Goal: Task Accomplishment & Management: Use online tool/utility

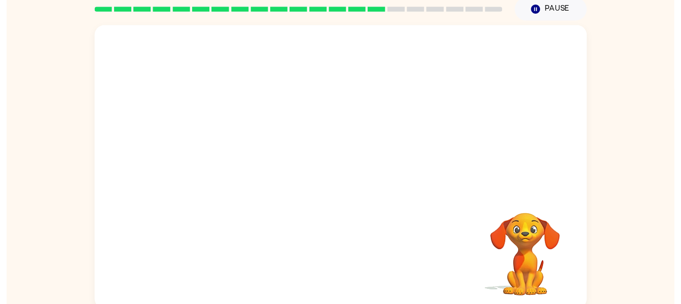
scroll to position [46, 0]
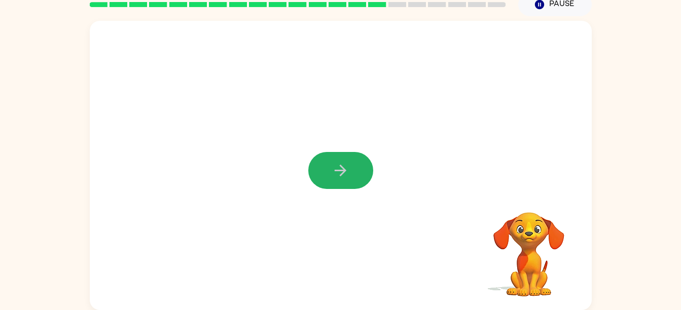
click at [339, 178] on icon "button" at bounding box center [341, 171] width 18 height 18
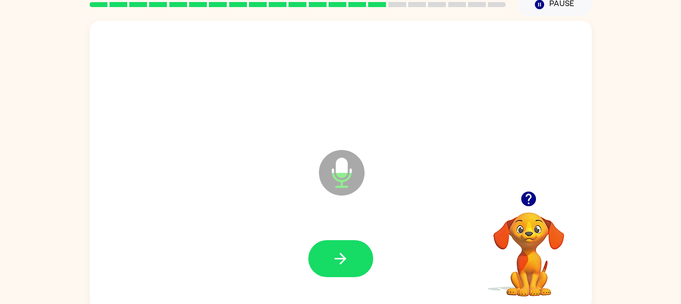
click at [348, 258] on icon "button" at bounding box center [341, 259] width 18 height 18
click at [332, 259] on icon "button" at bounding box center [341, 259] width 18 height 18
click at [360, 265] on button "button" at bounding box center [340, 258] width 65 height 37
click at [342, 247] on button "button" at bounding box center [340, 258] width 65 height 37
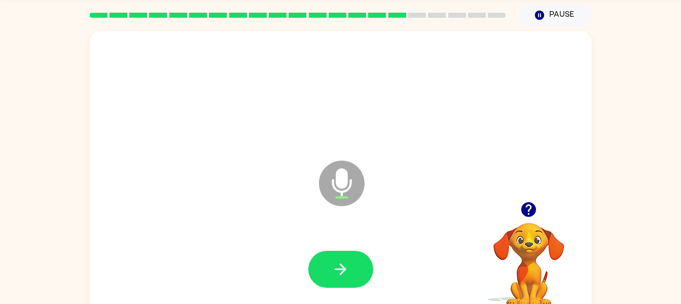
scroll to position [34, 0]
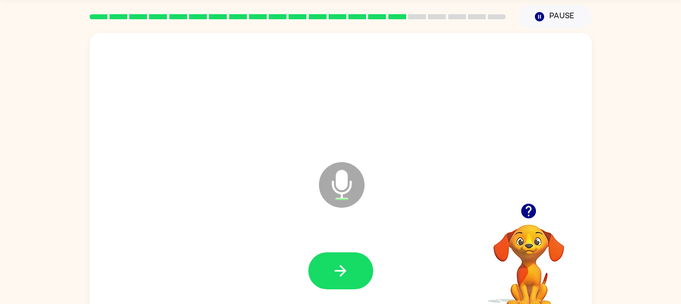
click at [349, 255] on button "button" at bounding box center [340, 271] width 65 height 37
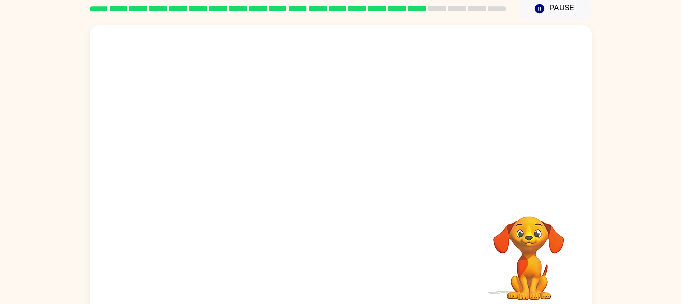
scroll to position [41, 0]
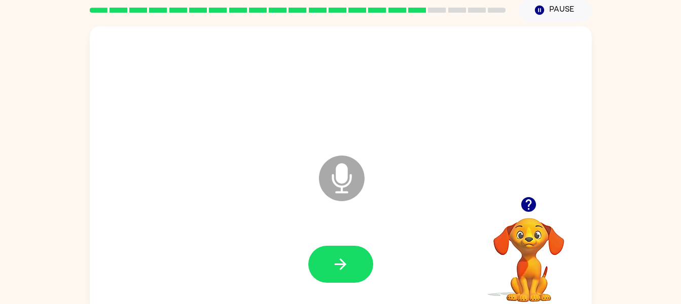
click at [325, 91] on div at bounding box center [341, 88] width 482 height 83
click at [369, 268] on button "button" at bounding box center [340, 264] width 65 height 37
click at [535, 10] on icon "Pause" at bounding box center [539, 10] width 11 height 11
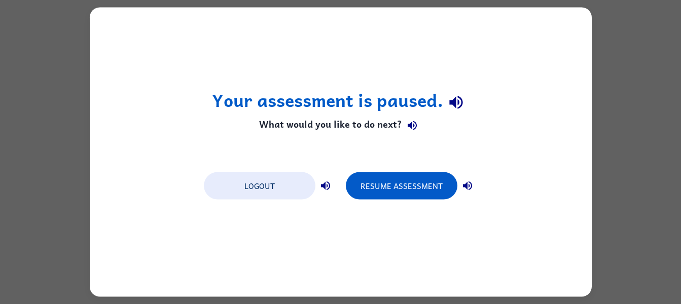
scroll to position [0, 0]
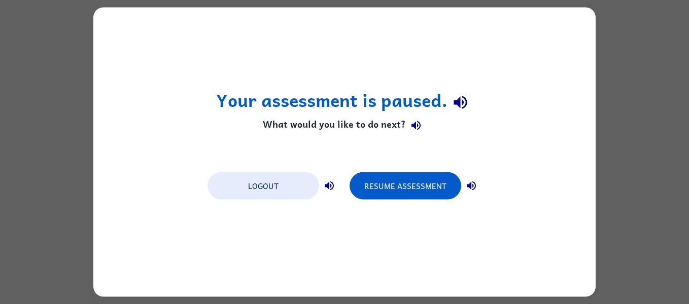
click at [637, 143] on div "Your assessment is paused. What would you like to do next? Logout Resume Assess…" at bounding box center [344, 152] width 689 height 304
click at [631, 139] on div "Your assessment is paused. What would you like to do next? Logout Resume Assess…" at bounding box center [344, 152] width 689 height 304
click at [634, 135] on div "Your assessment is paused. What would you like to do next? Logout Resume Assess…" at bounding box center [344, 152] width 689 height 304
click at [642, 130] on div "Your assessment is paused. What would you like to do next? Logout Resume Assess…" at bounding box center [344, 152] width 689 height 304
click at [421, 195] on button "Resume Assessment" at bounding box center [406, 185] width 112 height 27
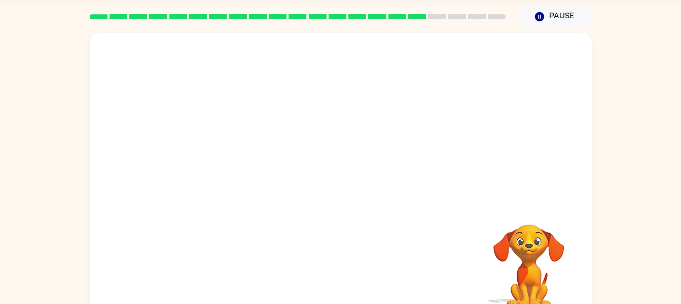
scroll to position [35, 0]
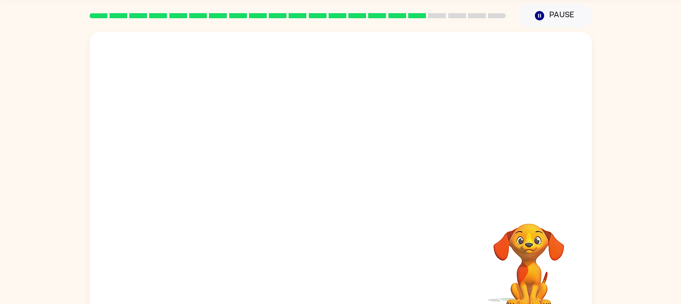
click at [331, 285] on div at bounding box center [341, 270] width 482 height 83
click at [332, 293] on div at bounding box center [341, 270] width 482 height 83
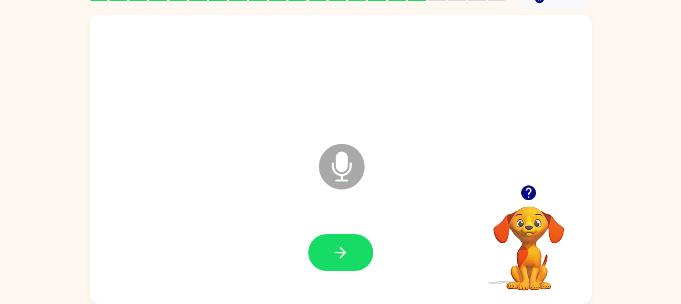
click at [347, 251] on icon "button" at bounding box center [341, 253] width 18 height 18
click at [354, 249] on button "button" at bounding box center [340, 252] width 65 height 37
click at [355, 252] on button "button" at bounding box center [340, 252] width 65 height 37
click at [357, 254] on button "button" at bounding box center [340, 252] width 65 height 37
click at [336, 258] on icon "button" at bounding box center [341, 253] width 18 height 18
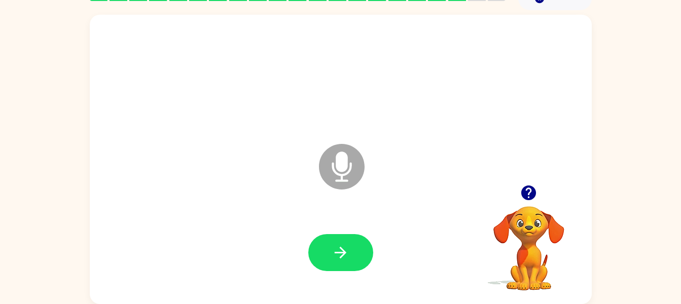
click at [344, 253] on icon "button" at bounding box center [341, 253] width 12 height 12
click at [362, 245] on button "button" at bounding box center [340, 252] width 65 height 37
click at [371, 239] on div at bounding box center [340, 252] width 65 height 37
click at [362, 240] on button "button" at bounding box center [340, 252] width 65 height 37
click at [370, 244] on button "button" at bounding box center [340, 252] width 65 height 37
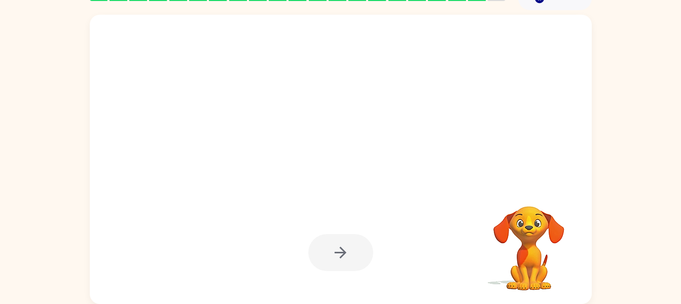
scroll to position [34, 0]
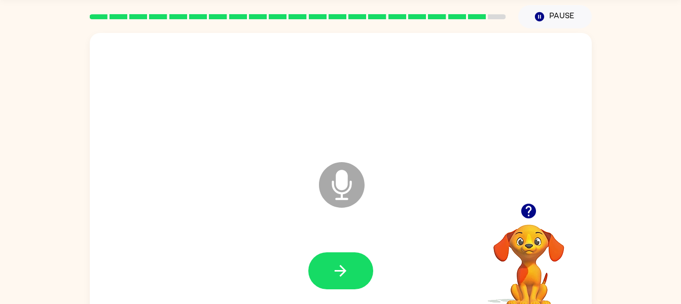
click at [353, 278] on button "button" at bounding box center [340, 271] width 65 height 37
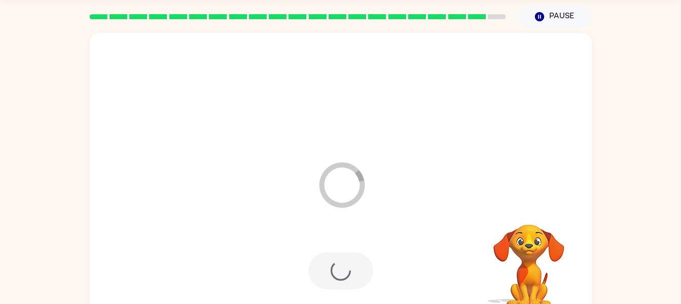
scroll to position [25, 0]
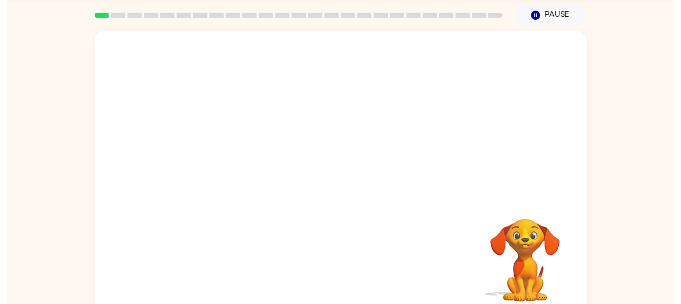
scroll to position [46, 0]
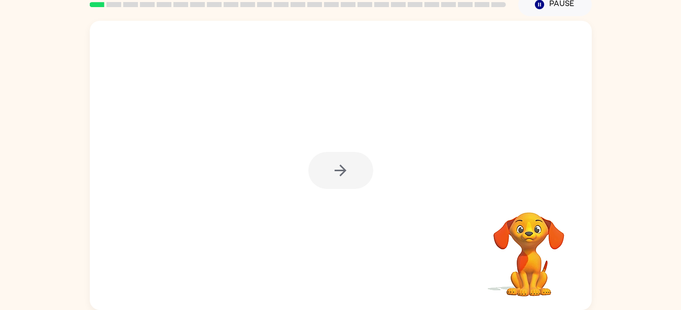
click at [173, 261] on div at bounding box center [341, 166] width 502 height 290
click at [182, 252] on div at bounding box center [341, 166] width 502 height 290
click at [144, 271] on div at bounding box center [341, 166] width 502 height 290
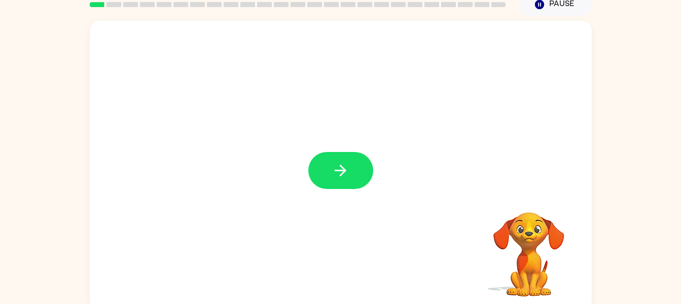
click at [336, 169] on icon "button" at bounding box center [341, 171] width 18 height 18
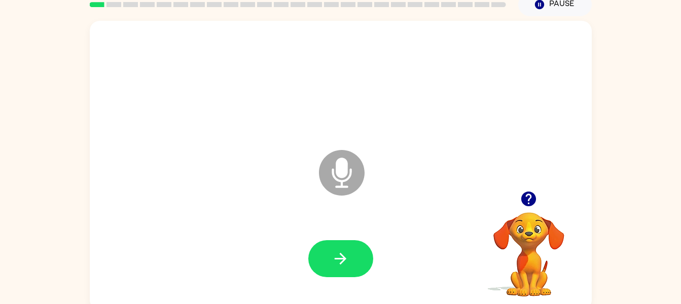
click at [334, 259] on icon "button" at bounding box center [341, 259] width 18 height 18
click at [352, 252] on button "button" at bounding box center [340, 258] width 65 height 37
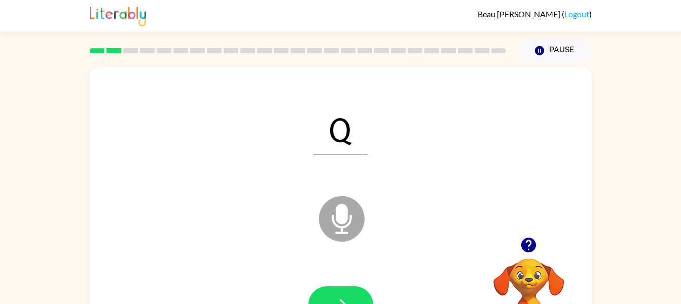
scroll to position [52, 0]
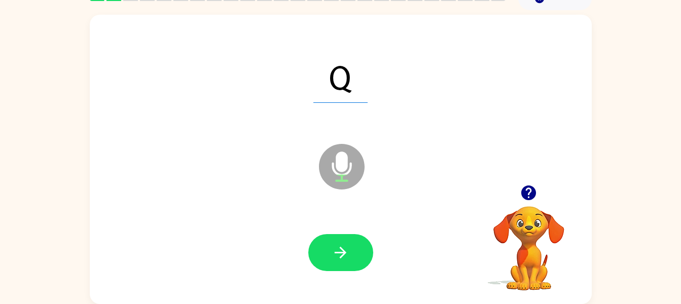
click at [357, 248] on button "button" at bounding box center [340, 252] width 65 height 37
click at [333, 76] on span "a" at bounding box center [340, 76] width 49 height 53
click at [367, 245] on button "button" at bounding box center [340, 252] width 65 height 37
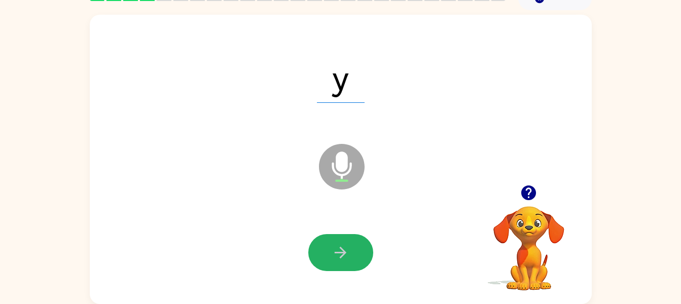
click at [362, 247] on button "button" at bounding box center [340, 252] width 65 height 37
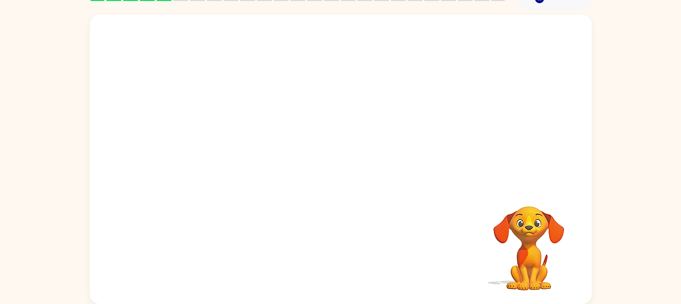
scroll to position [34, 0]
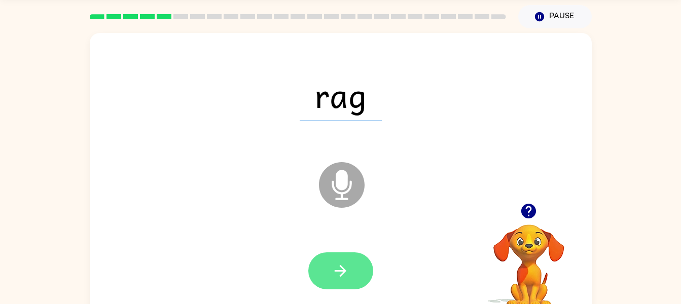
click at [359, 255] on button "button" at bounding box center [340, 271] width 65 height 37
click at [355, 253] on button "button" at bounding box center [340, 271] width 65 height 37
click at [346, 258] on button "button" at bounding box center [340, 271] width 65 height 37
click at [352, 265] on button "button" at bounding box center [340, 271] width 65 height 37
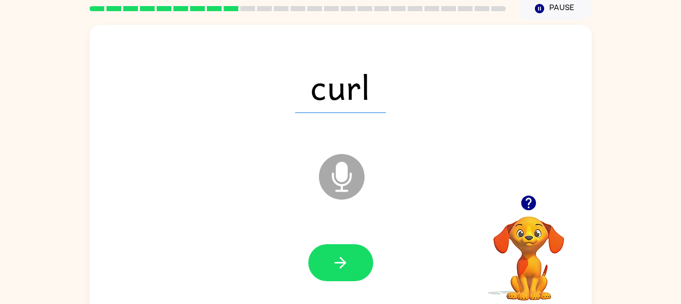
scroll to position [47, 0]
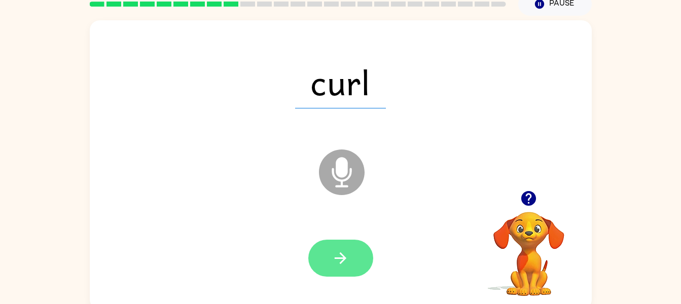
click at [354, 257] on button "button" at bounding box center [340, 258] width 65 height 37
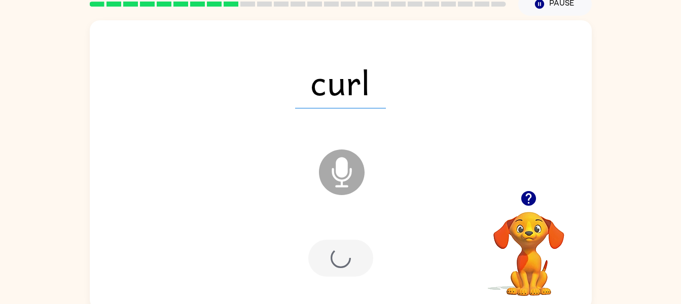
click at [354, 258] on div at bounding box center [340, 258] width 65 height 37
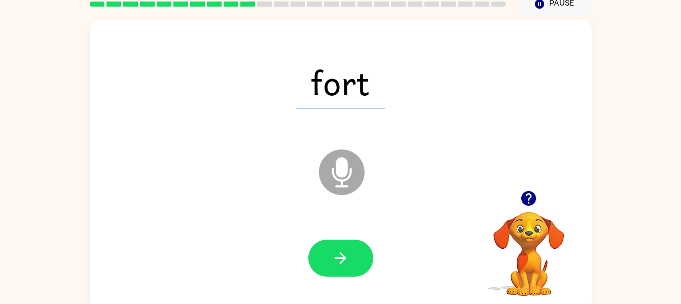
click at [355, 240] on div at bounding box center [340, 258] width 65 height 37
click at [358, 262] on button "button" at bounding box center [340, 258] width 65 height 37
click at [356, 273] on div at bounding box center [340, 258] width 65 height 37
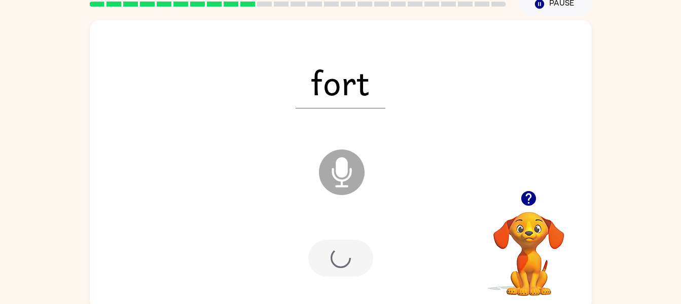
click at [350, 254] on div at bounding box center [340, 258] width 65 height 37
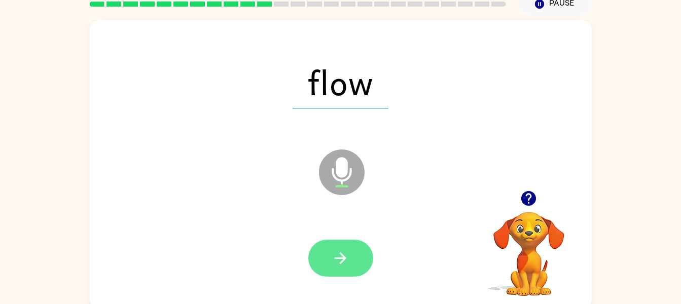
click at [363, 245] on button "button" at bounding box center [340, 258] width 65 height 37
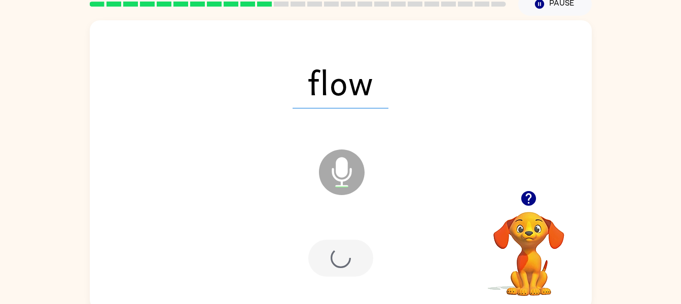
click at [357, 253] on div at bounding box center [340, 258] width 65 height 37
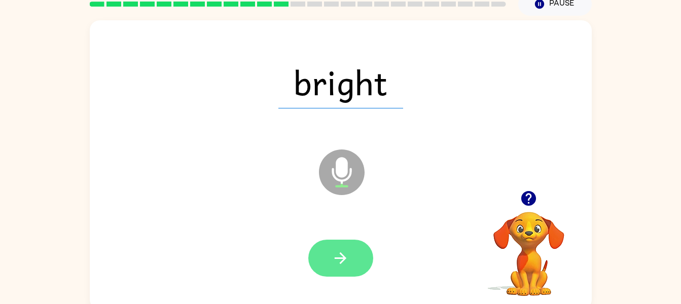
click at [349, 251] on icon "button" at bounding box center [341, 259] width 18 height 18
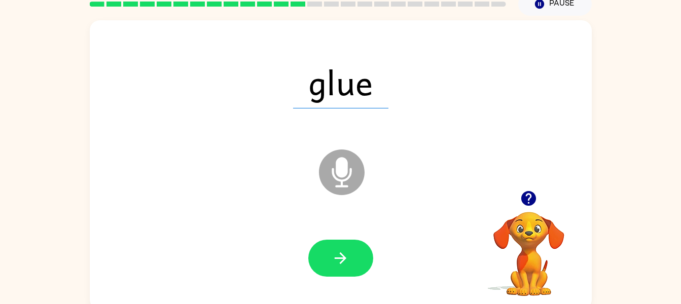
click at [338, 191] on icon at bounding box center [342, 173] width 46 height 46
click at [346, 259] on icon "button" at bounding box center [341, 259] width 12 height 12
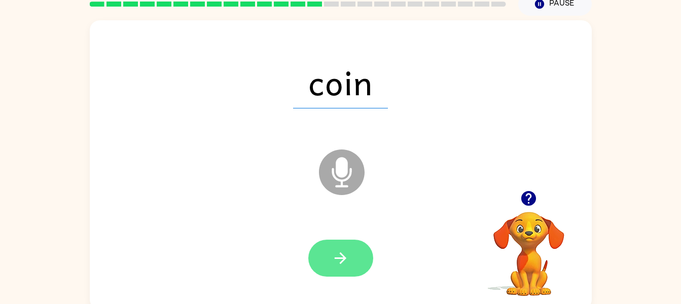
click at [365, 254] on button "button" at bounding box center [340, 258] width 65 height 37
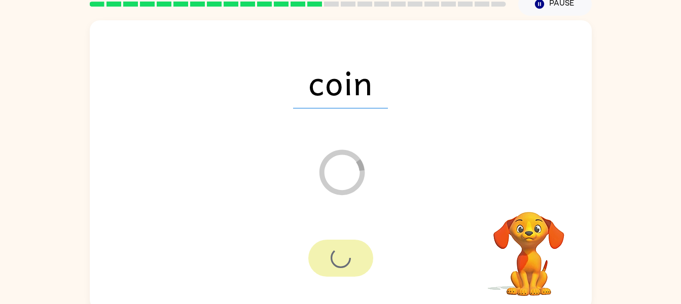
scroll to position [45, 0]
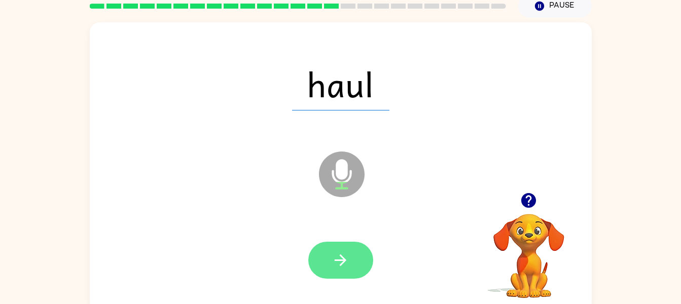
click at [347, 245] on button "button" at bounding box center [340, 260] width 65 height 37
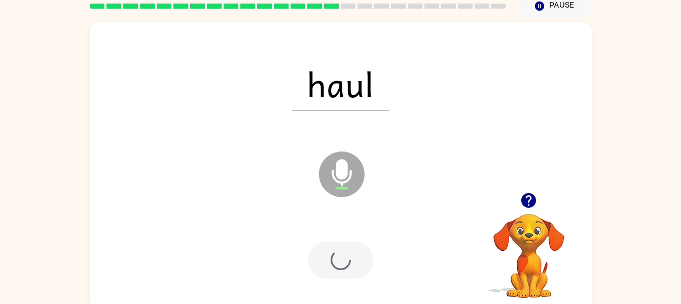
click at [383, 211] on icon "Microphone The Microphone is here when it is your turn to talk" at bounding box center [393, 187] width 152 height 76
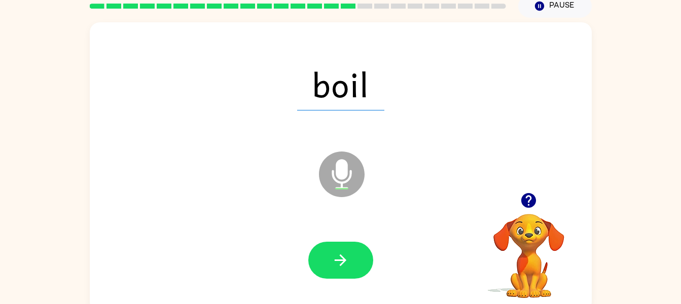
click at [349, 285] on div at bounding box center [341, 260] width 482 height 83
click at [354, 295] on div at bounding box center [341, 260] width 482 height 83
click at [345, 275] on button "button" at bounding box center [340, 260] width 65 height 37
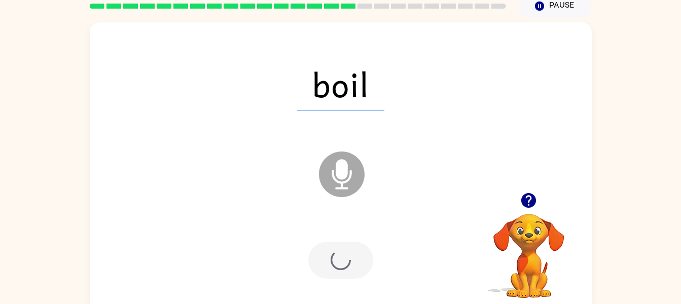
click at [356, 258] on div at bounding box center [340, 260] width 65 height 37
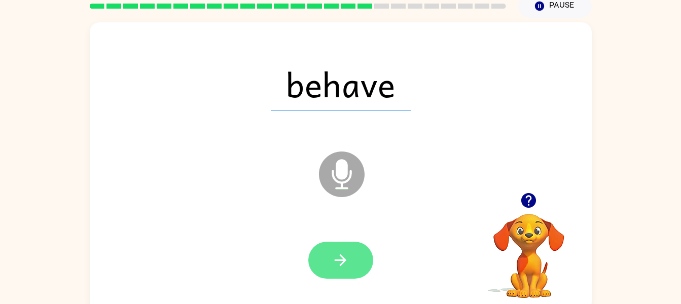
click at [354, 272] on button "button" at bounding box center [340, 260] width 65 height 37
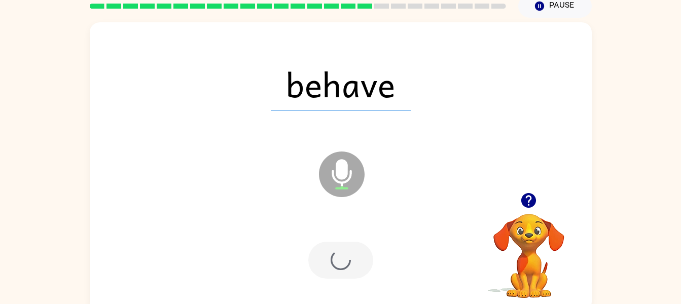
click at [363, 257] on div at bounding box center [340, 260] width 65 height 37
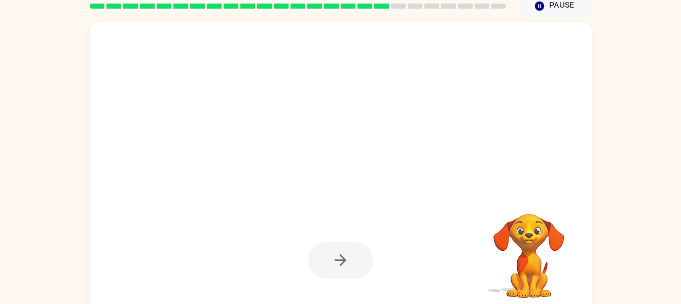
click at [452, 292] on div at bounding box center [341, 260] width 482 height 83
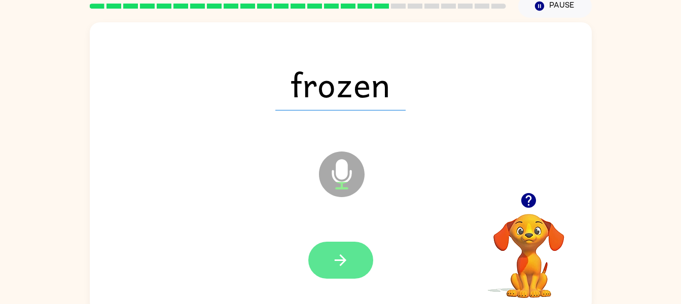
click at [351, 255] on button "button" at bounding box center [340, 260] width 65 height 37
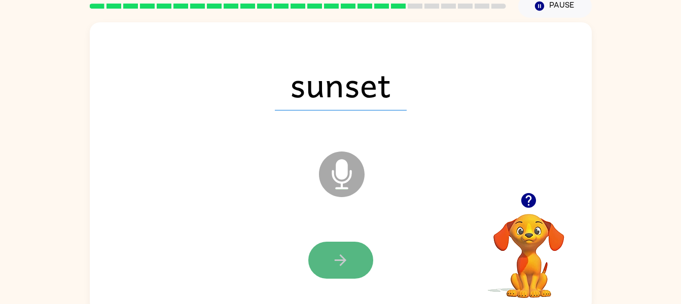
click at [341, 269] on button "button" at bounding box center [340, 260] width 65 height 37
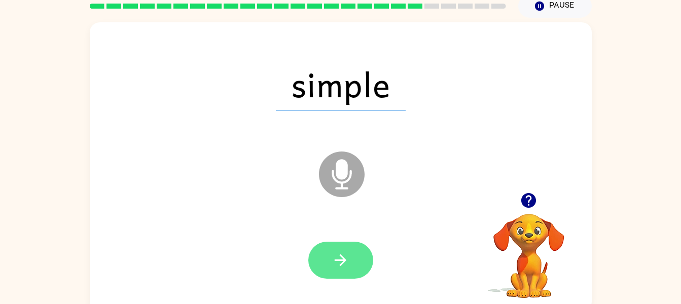
click at [340, 253] on icon "button" at bounding box center [341, 261] width 18 height 18
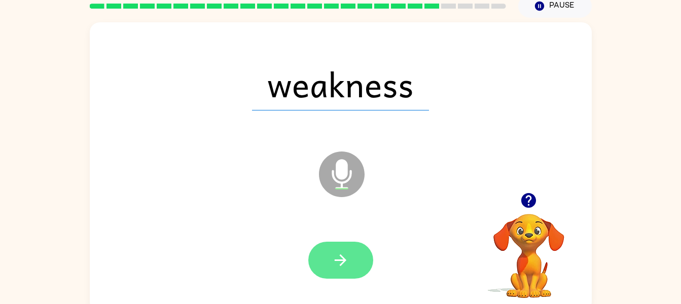
click at [342, 257] on icon "button" at bounding box center [341, 261] width 12 height 12
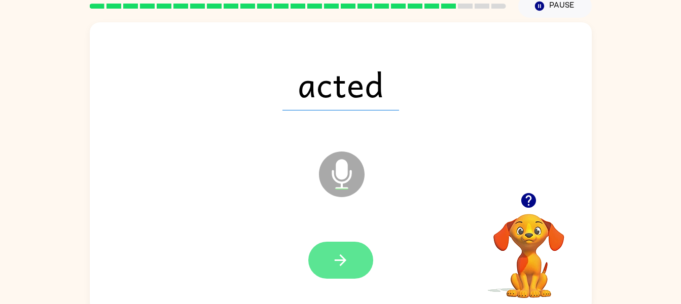
click at [352, 264] on button "button" at bounding box center [340, 260] width 65 height 37
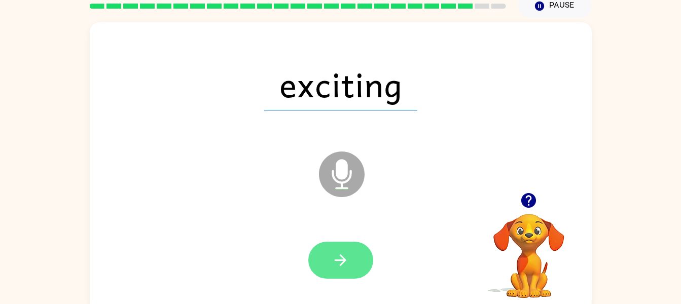
click at [354, 242] on button "button" at bounding box center [340, 260] width 65 height 37
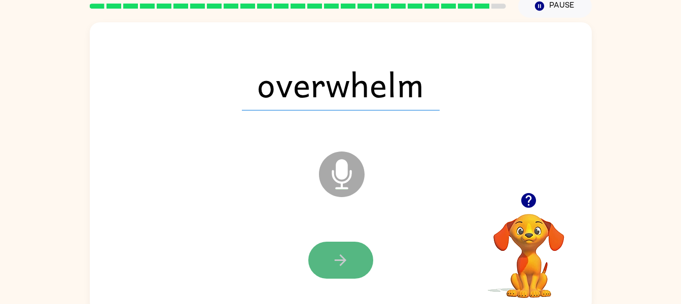
click at [352, 269] on button "button" at bounding box center [340, 260] width 65 height 37
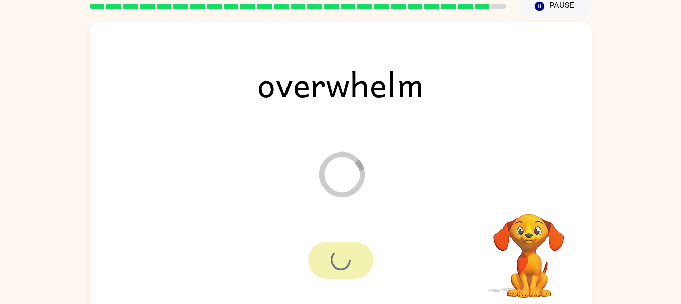
scroll to position [34, 0]
